Goal: Ask a question: Seek information or help from site administrators or community

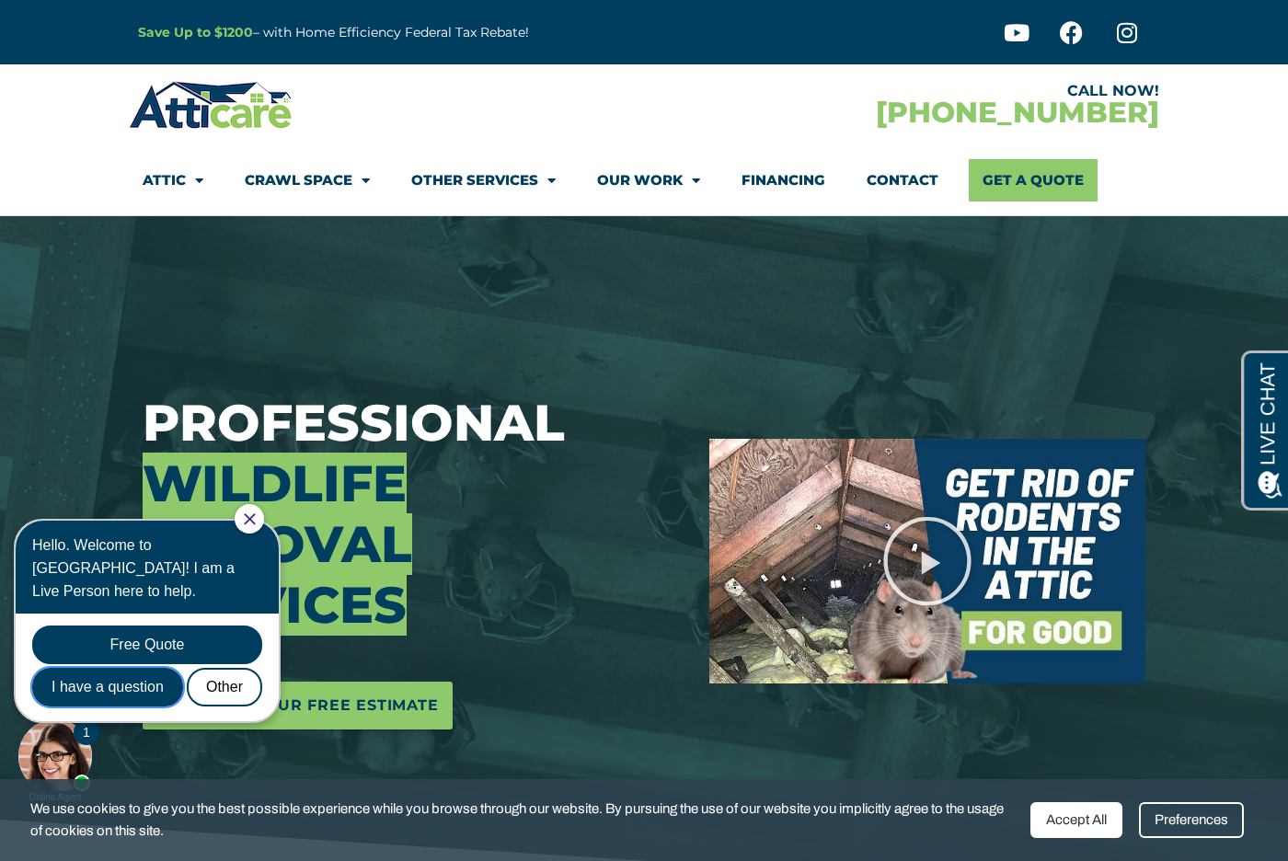
click at [143, 668] on div "I have a question" at bounding box center [107, 687] width 151 height 39
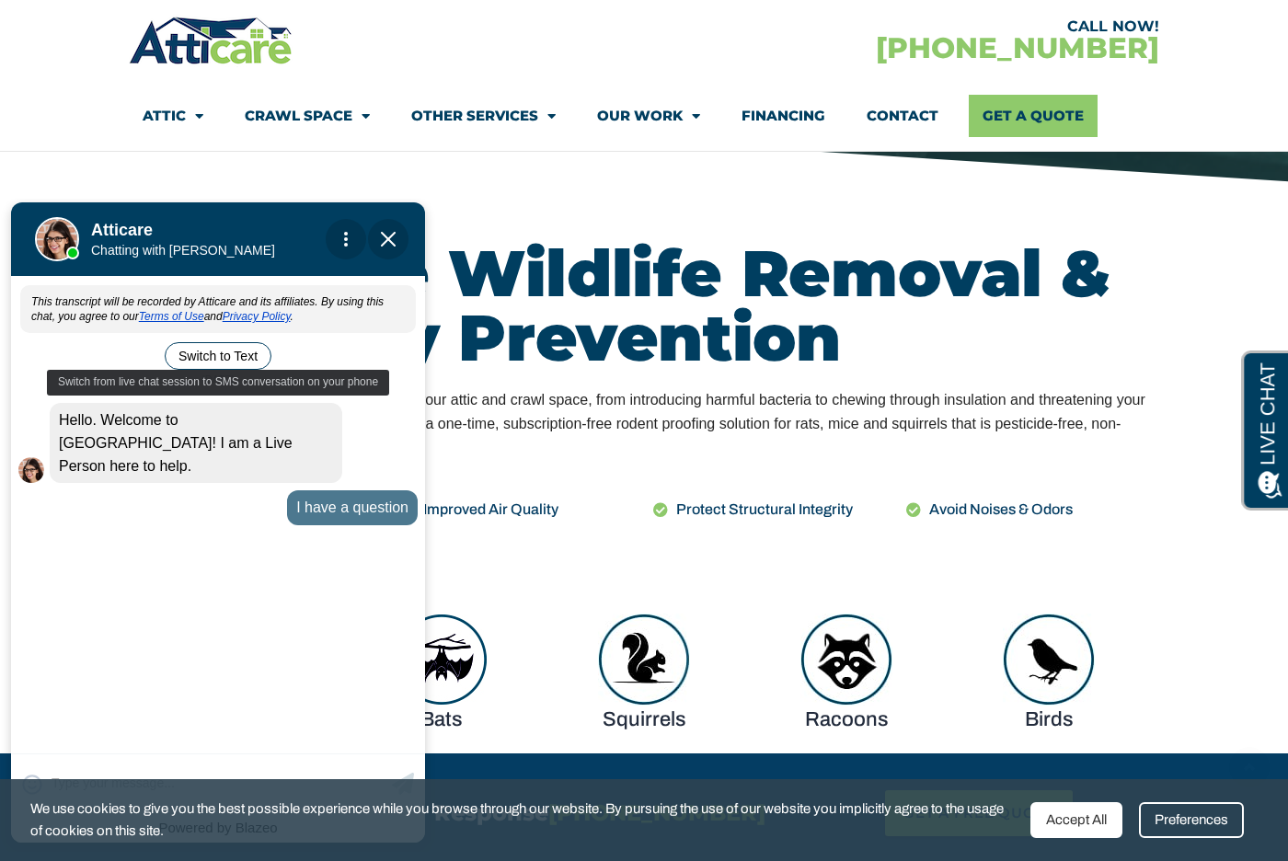
scroll to position [755, 0]
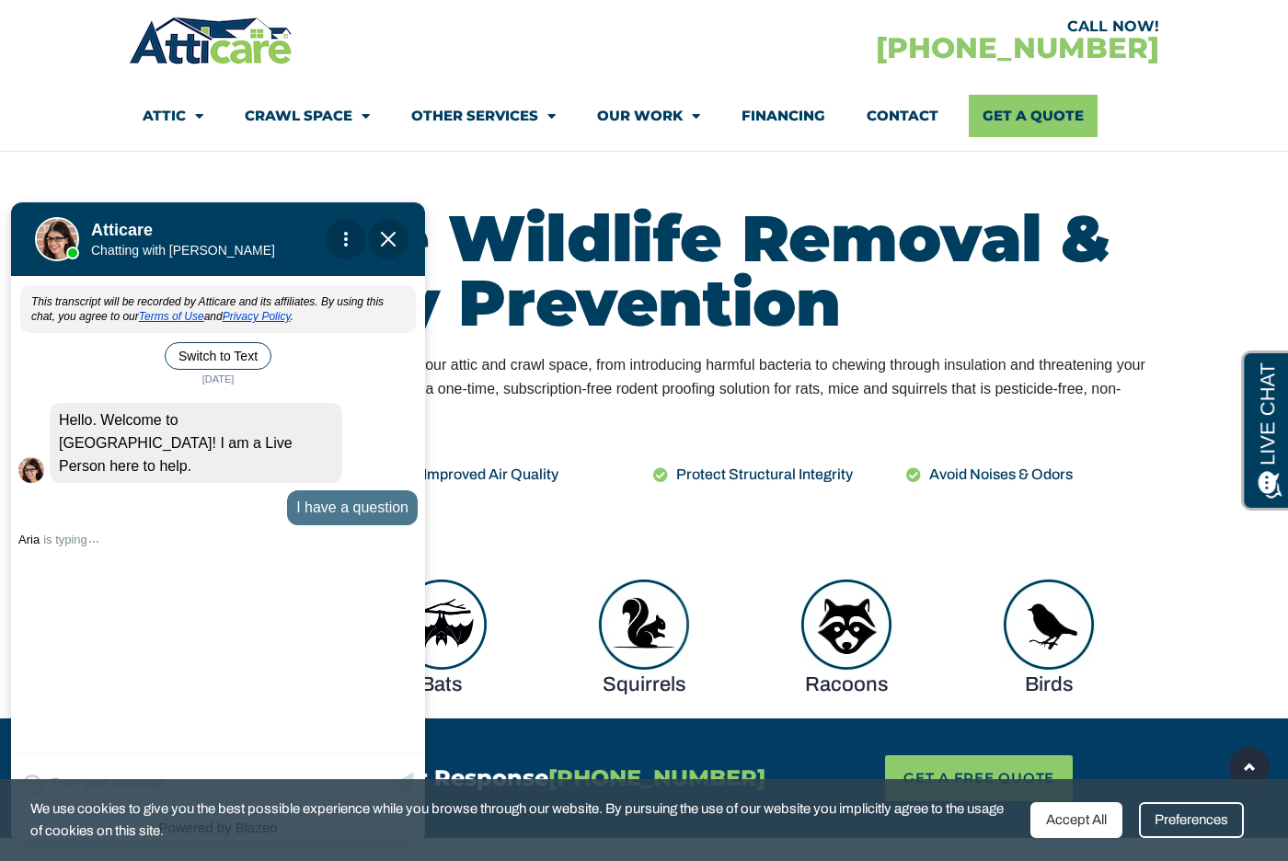
click at [91, 536] on div at bounding box center [93, 539] width 9 height 6
click at [178, 655] on div "This transcript will be recorded by Atticare and its affiliates. By using this …" at bounding box center [218, 513] width 414 height 469
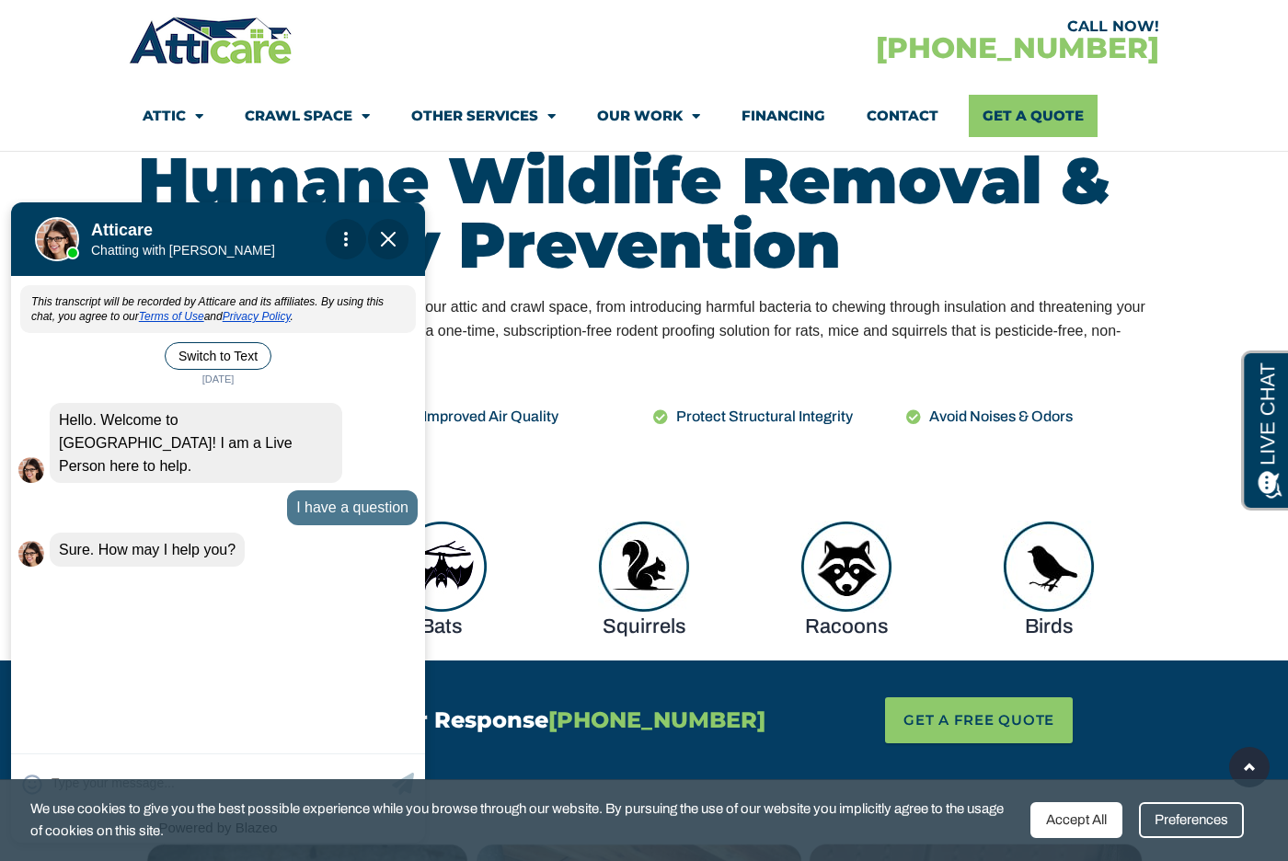
scroll to position [818, 0]
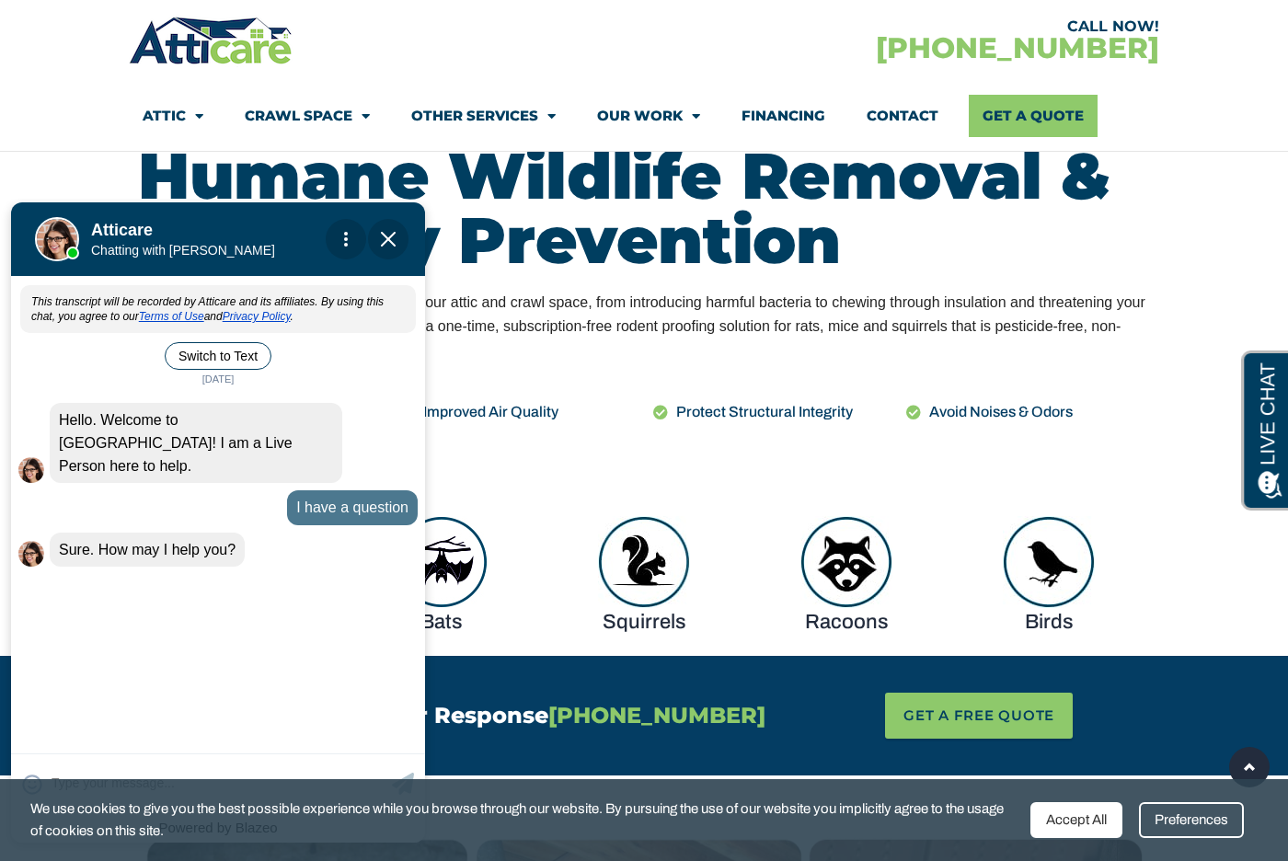
click at [1079, 822] on div "Accept All" at bounding box center [1076, 820] width 92 height 36
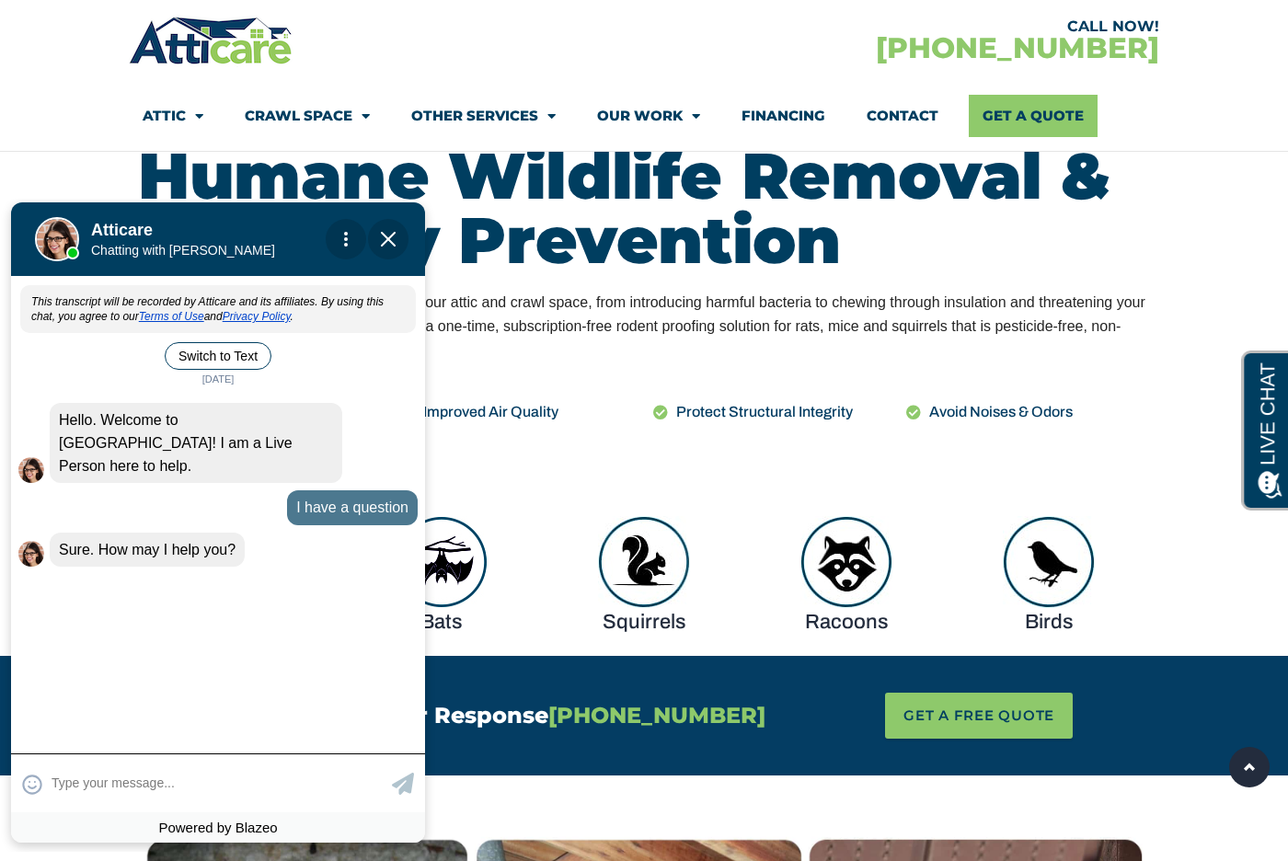
click at [79, 778] on textarea at bounding box center [220, 783] width 336 height 36
type input "I have an injured skunk on my"
type textarea "I have an injured skunk on my property"
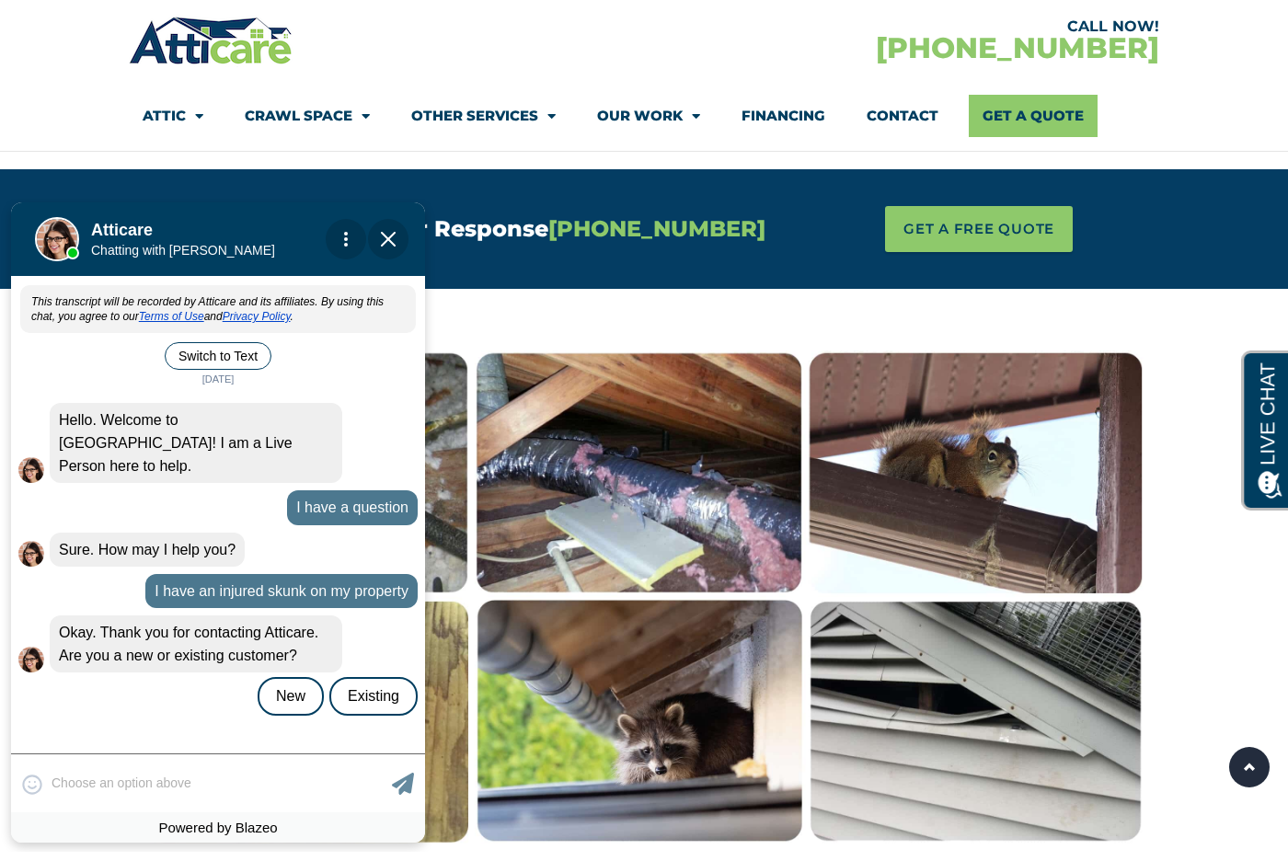
scroll to position [1410, 0]
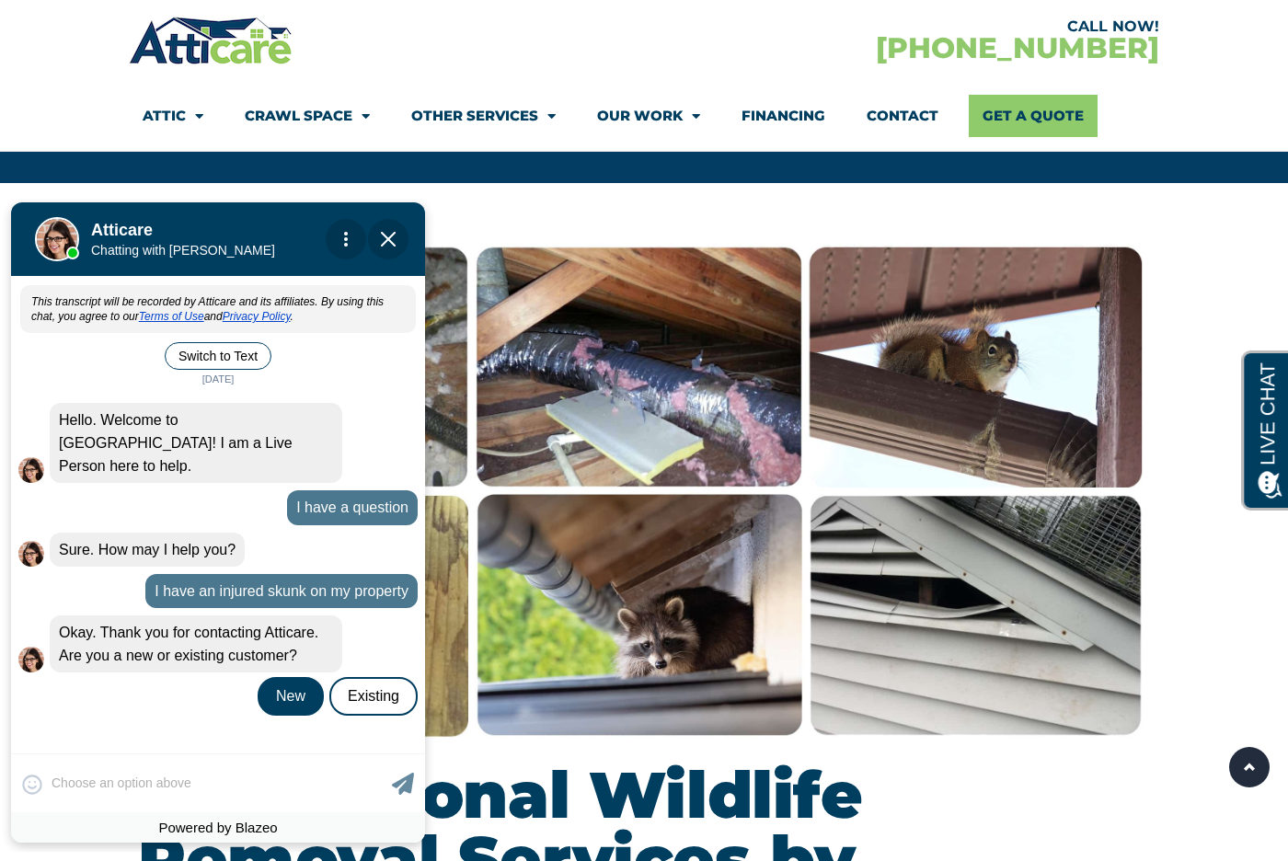
click at [303, 677] on div "New" at bounding box center [291, 696] width 66 height 39
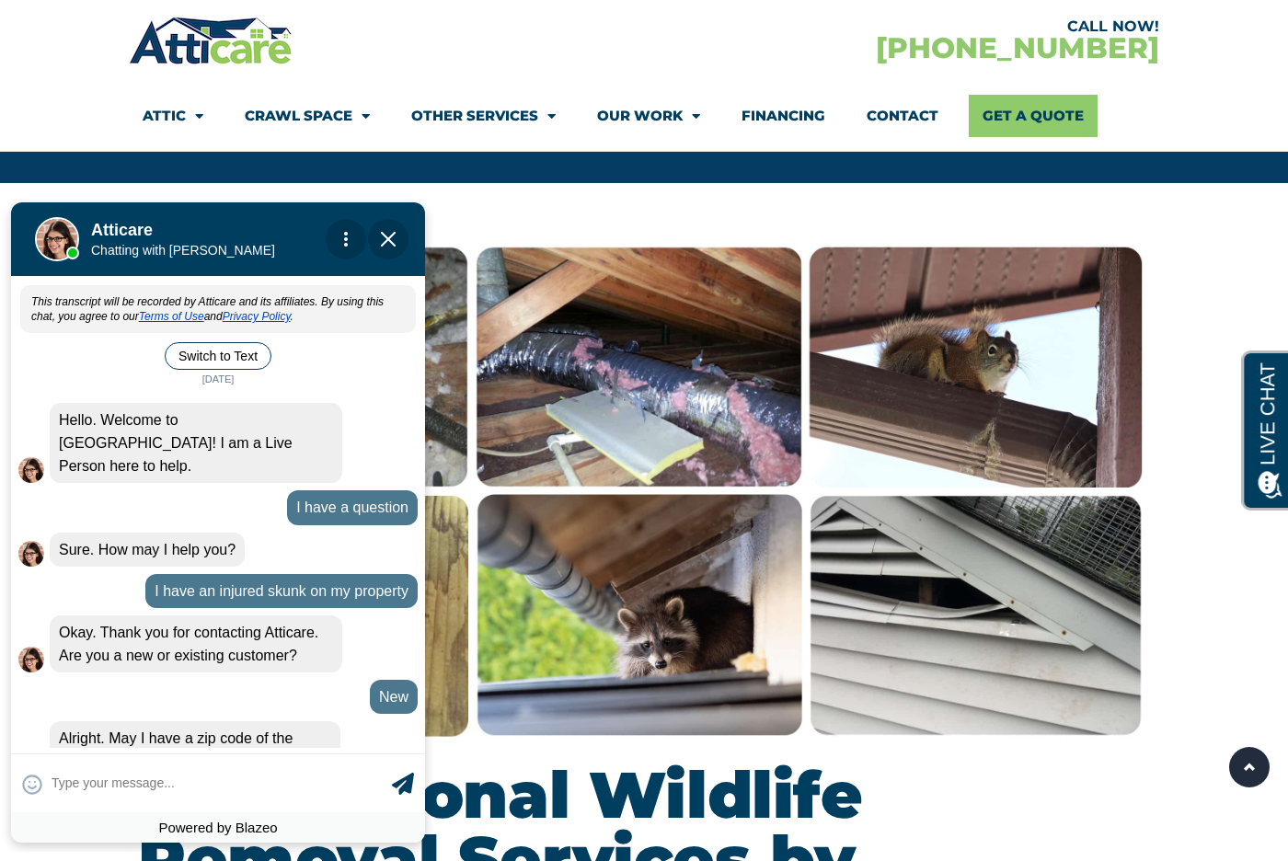
scroll to position [29, 0]
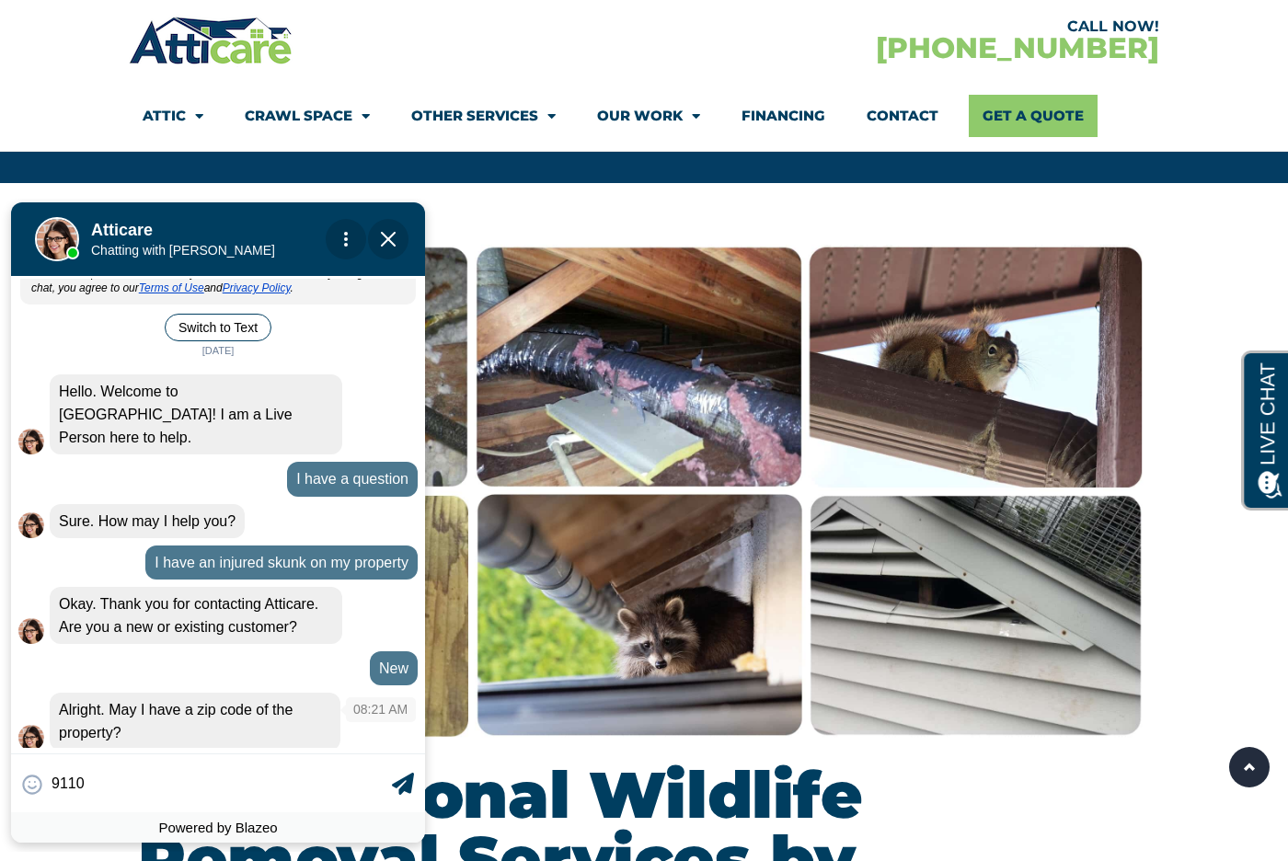
type input "91104"
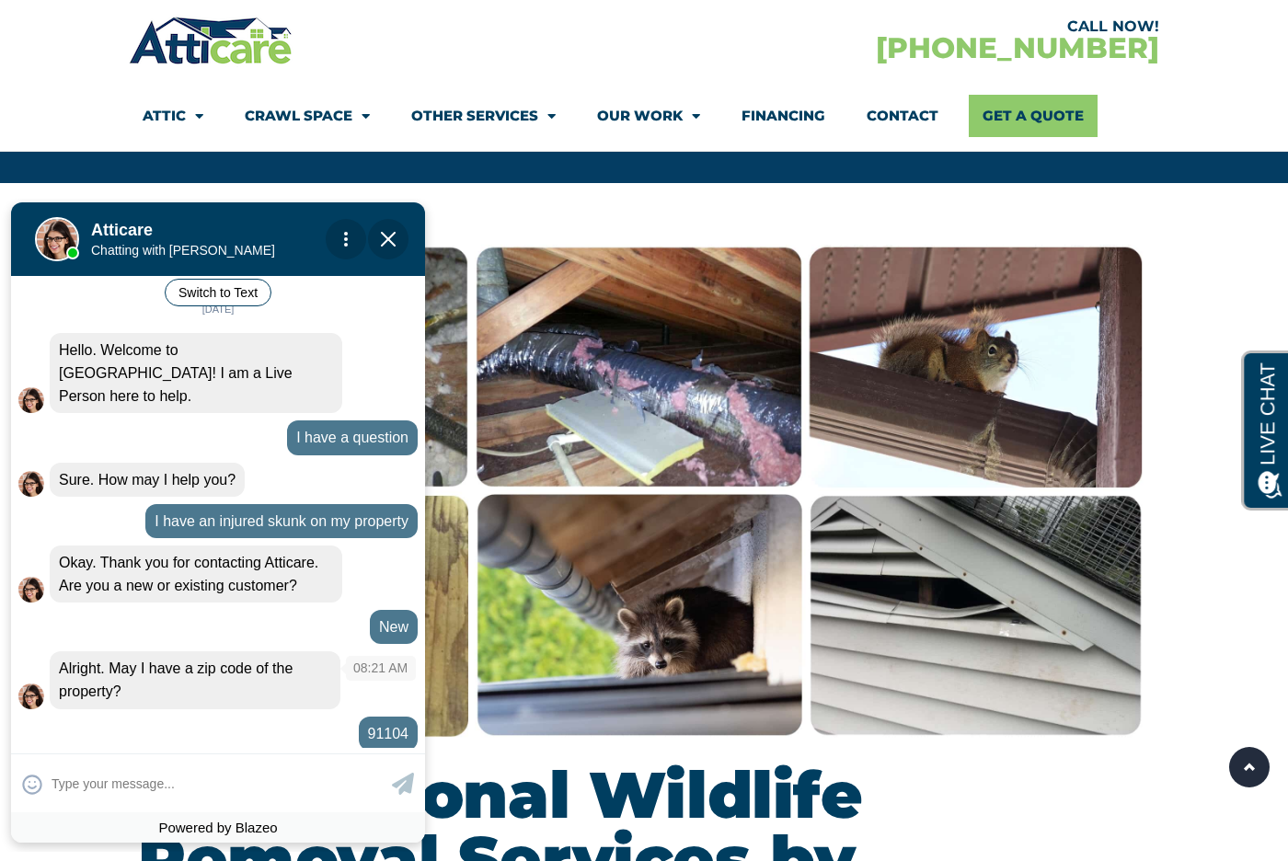
scroll to position [134, 0]
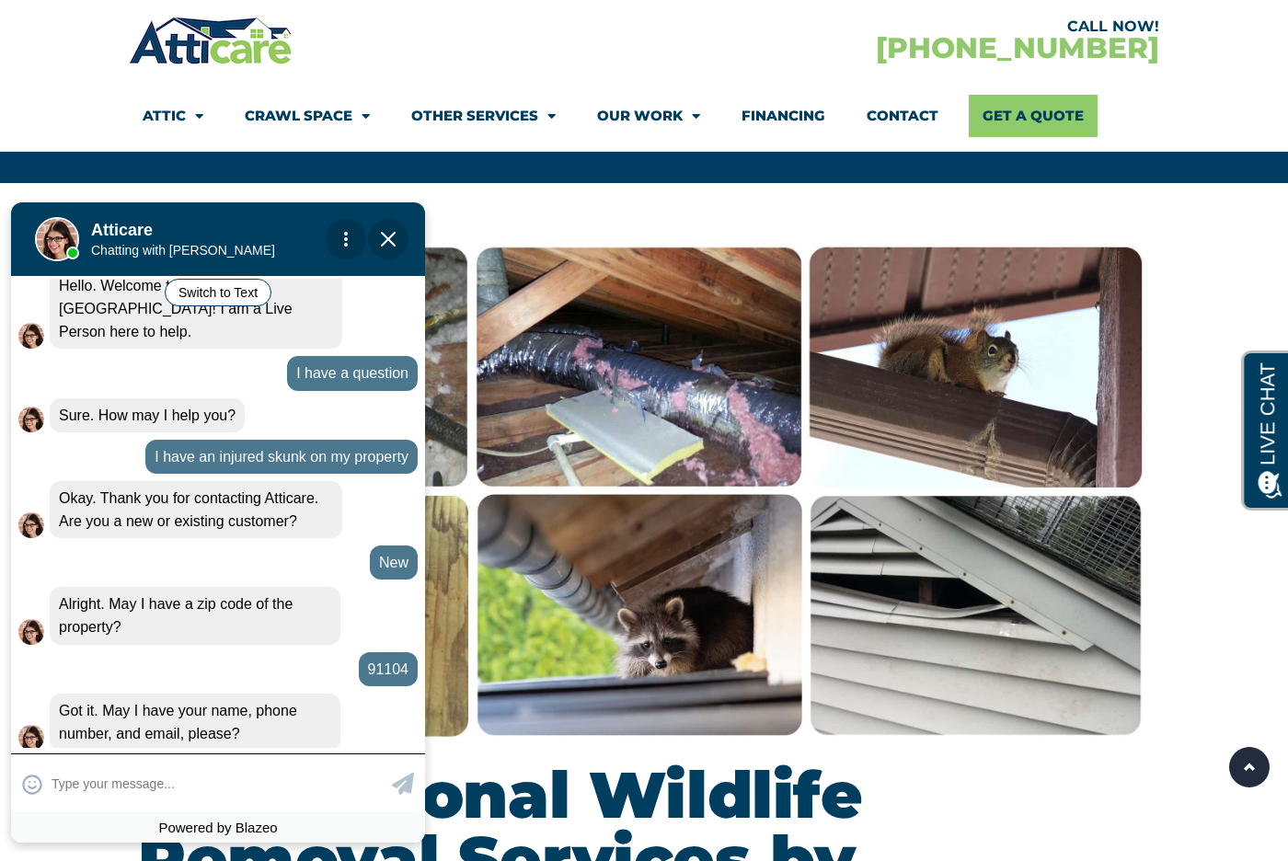
click at [169, 786] on input "text" at bounding box center [220, 783] width 336 height 36
type input "[PERSON_NAME], [PHONE_NUMBER]"
